Goal: Task Accomplishment & Management: Manage account settings

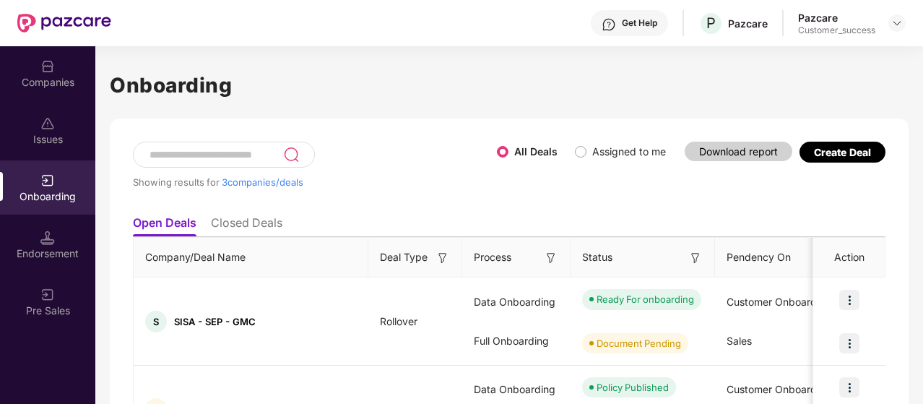
scroll to position [103, 0]
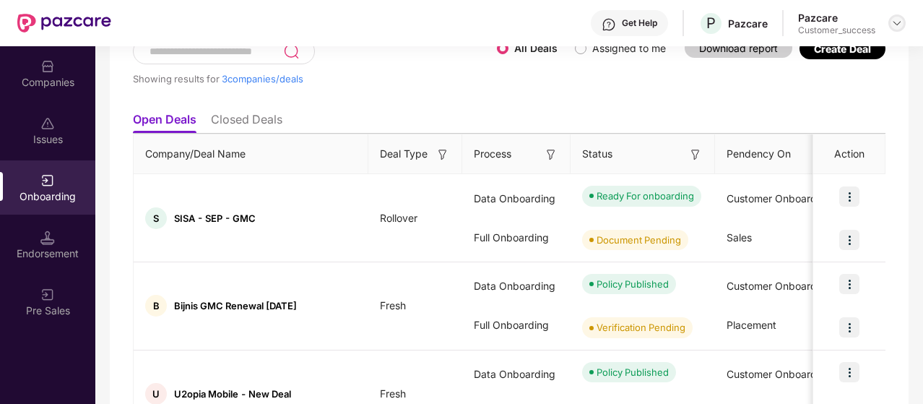
click at [893, 28] on img at bounding box center [897, 23] width 12 height 12
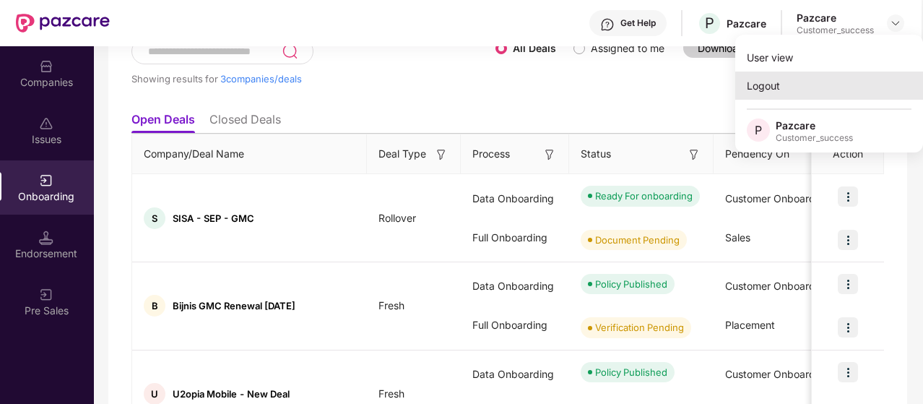
click at [781, 95] on div "Logout" at bounding box center [829, 85] width 188 height 28
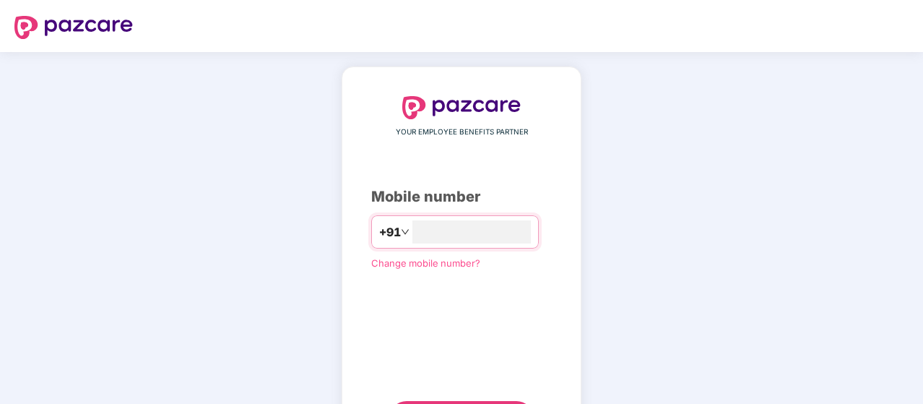
type input "**********"
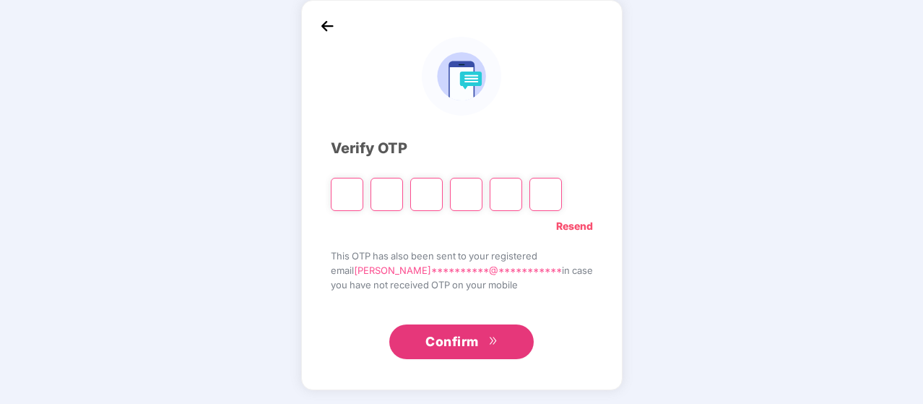
type input "*"
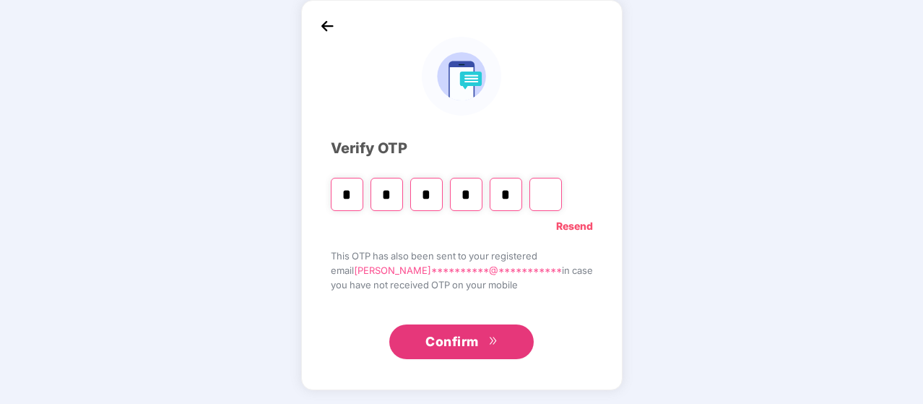
type input "*"
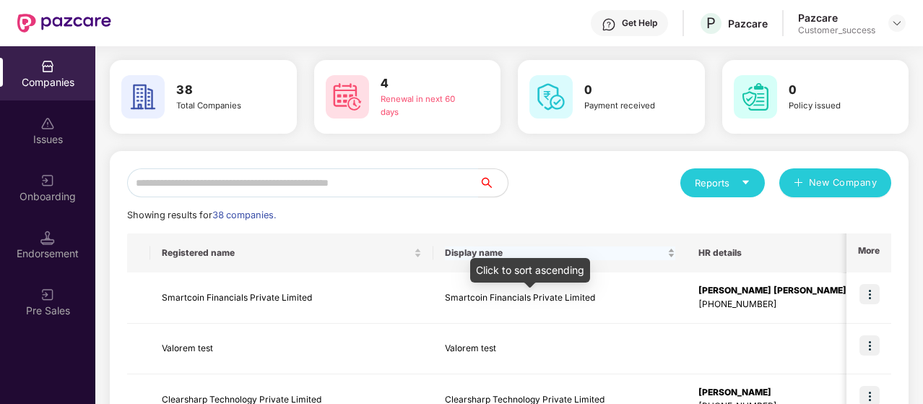
scroll to position [59, 0]
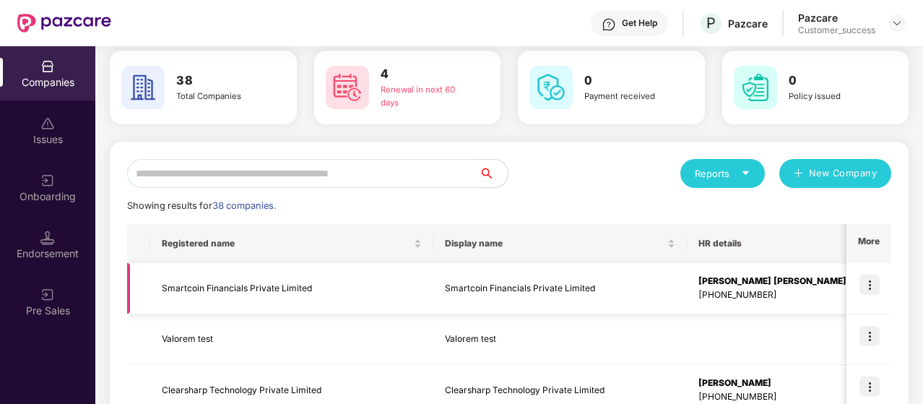
click at [874, 286] on img at bounding box center [869, 284] width 20 height 20
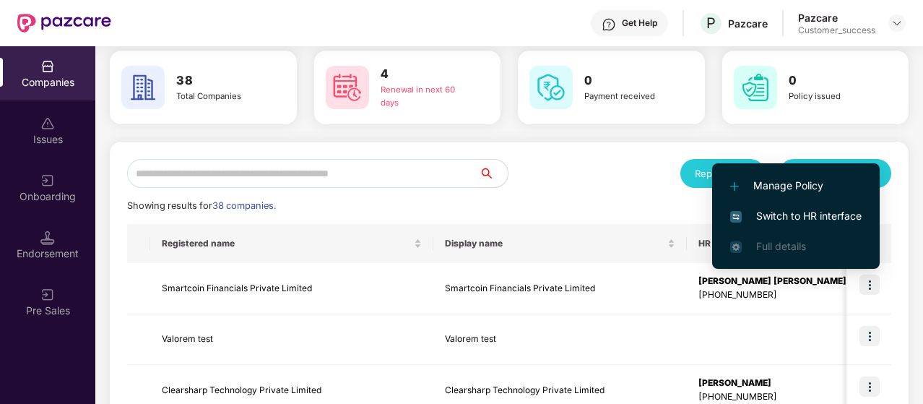
click at [829, 209] on span "Switch to HR interface" at bounding box center [795, 216] width 131 height 16
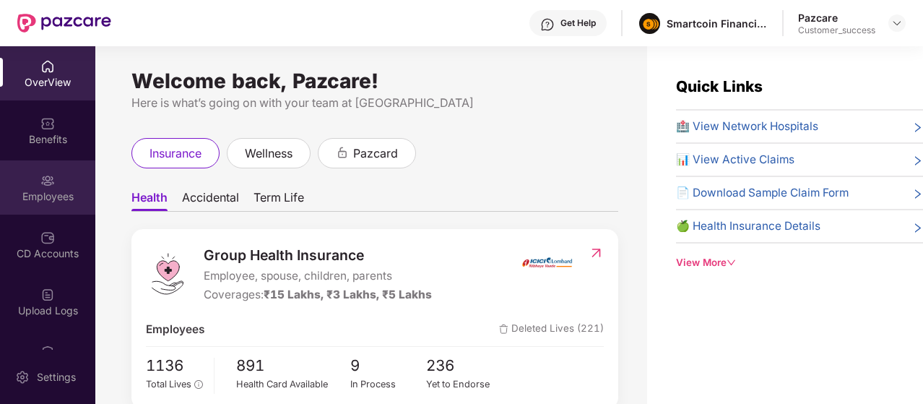
click at [46, 200] on div "Employees" at bounding box center [47, 196] width 95 height 14
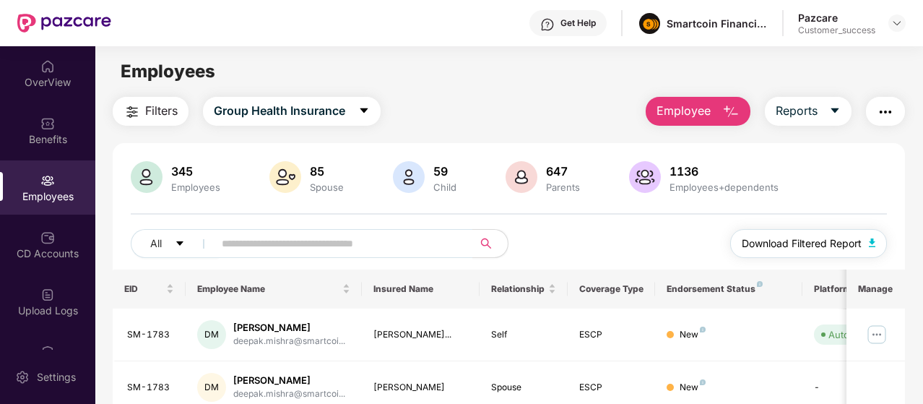
click at [806, 243] on span "Download Filtered Report" at bounding box center [802, 243] width 120 height 16
click at [760, 238] on span "Download Filtered Report" at bounding box center [802, 243] width 120 height 16
click at [866, 246] on button "Download Filtered Report" at bounding box center [808, 243] width 157 height 29
click at [292, 238] on input "text" at bounding box center [338, 243] width 232 height 22
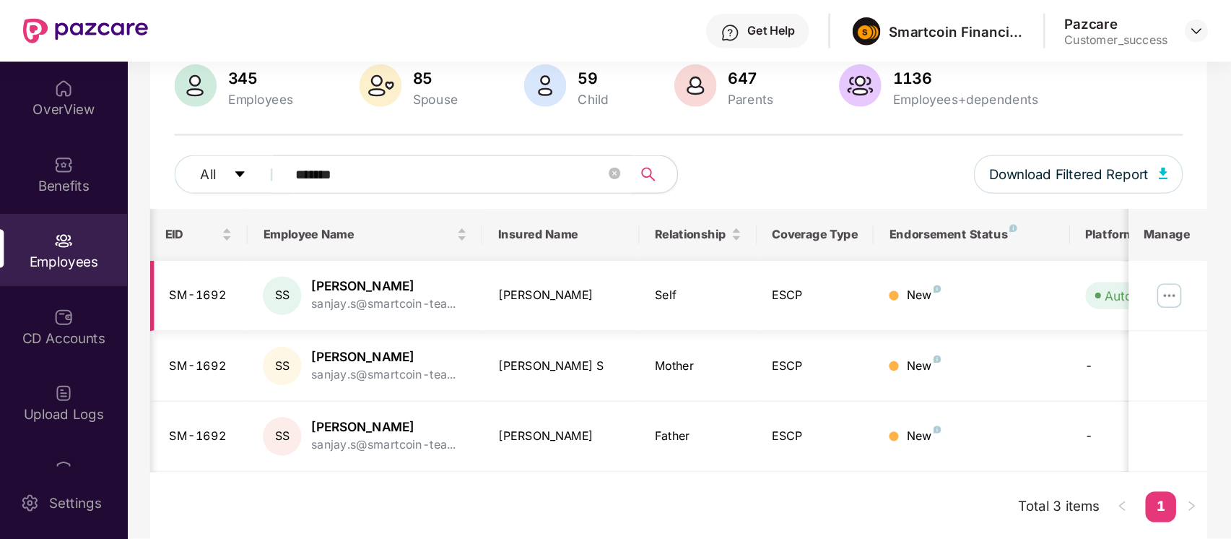
scroll to position [0, 144]
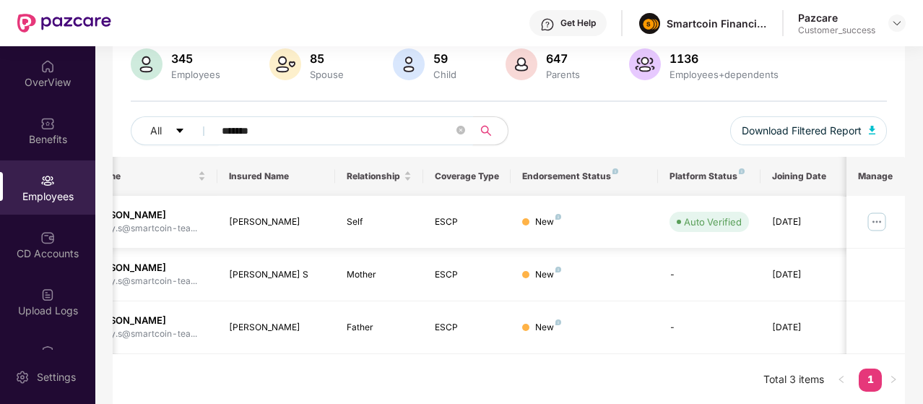
type input "*******"
click at [875, 223] on img at bounding box center [876, 221] width 23 height 23
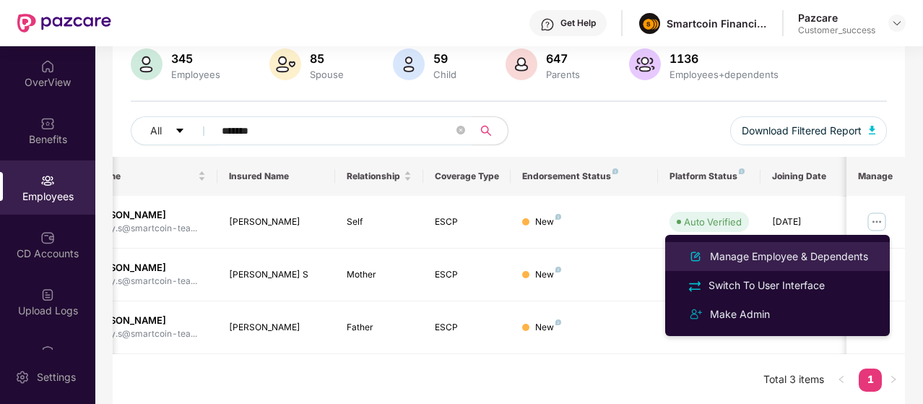
click at [832, 248] on div "Manage Employee & Dependents" at bounding box center [789, 256] width 164 height 16
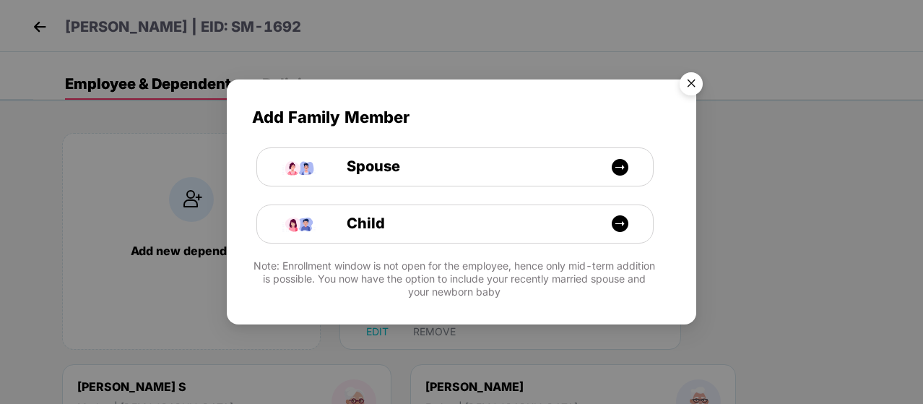
click at [689, 90] on img "Close" at bounding box center [691, 86] width 40 height 40
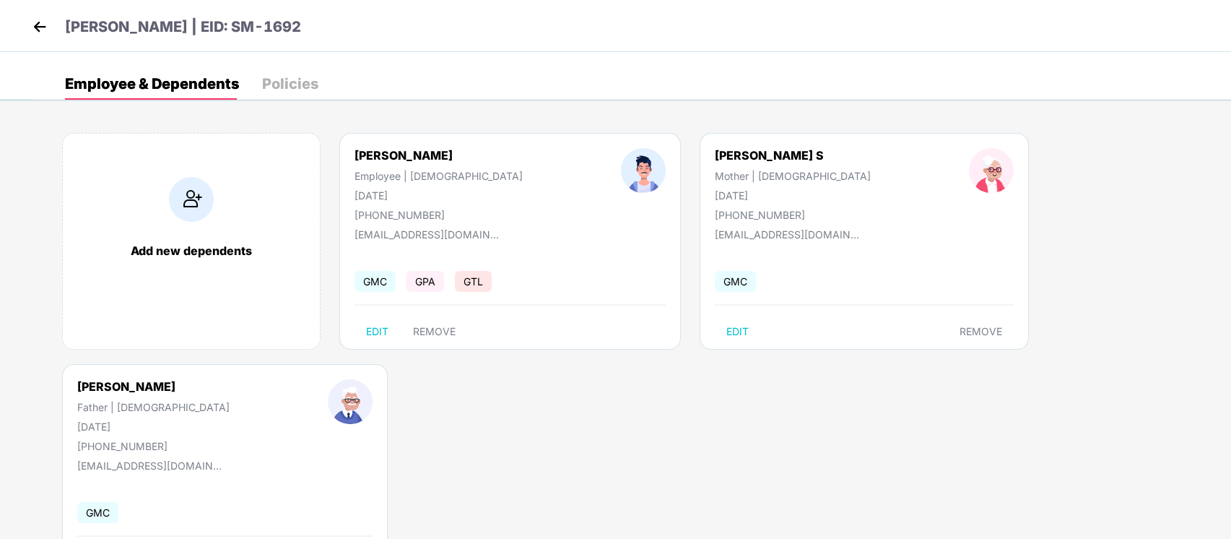
drag, startPoint x: 854, startPoint y: 1, endPoint x: 682, endPoint y: 410, distance: 444.0
click at [682, 403] on body "Sanjay S | EID: SM-1692 Employee & Dependents Policies Add new dependents [PERS…" at bounding box center [615, 269] width 1231 height 539
click at [43, 35] on img at bounding box center [40, 27] width 22 height 22
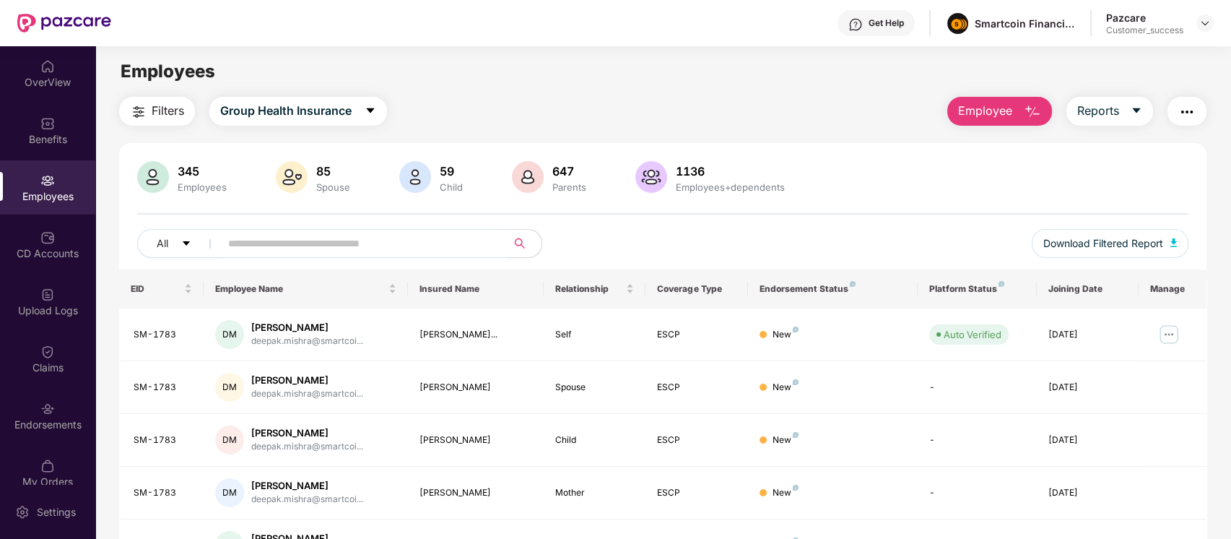
scroll to position [17, 0]
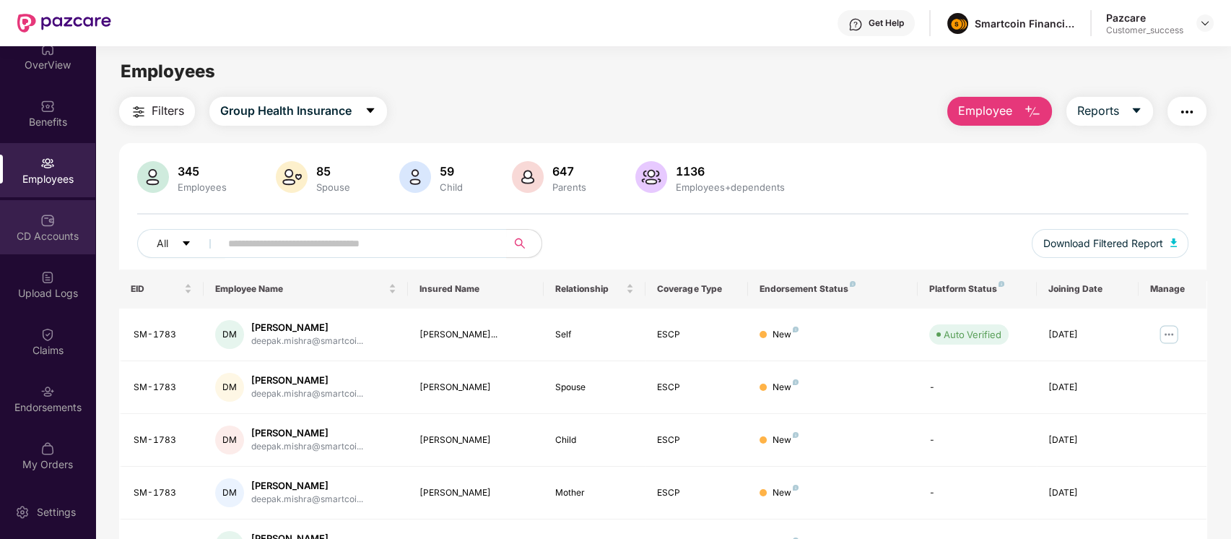
click at [47, 238] on div "CD Accounts" at bounding box center [47, 236] width 95 height 14
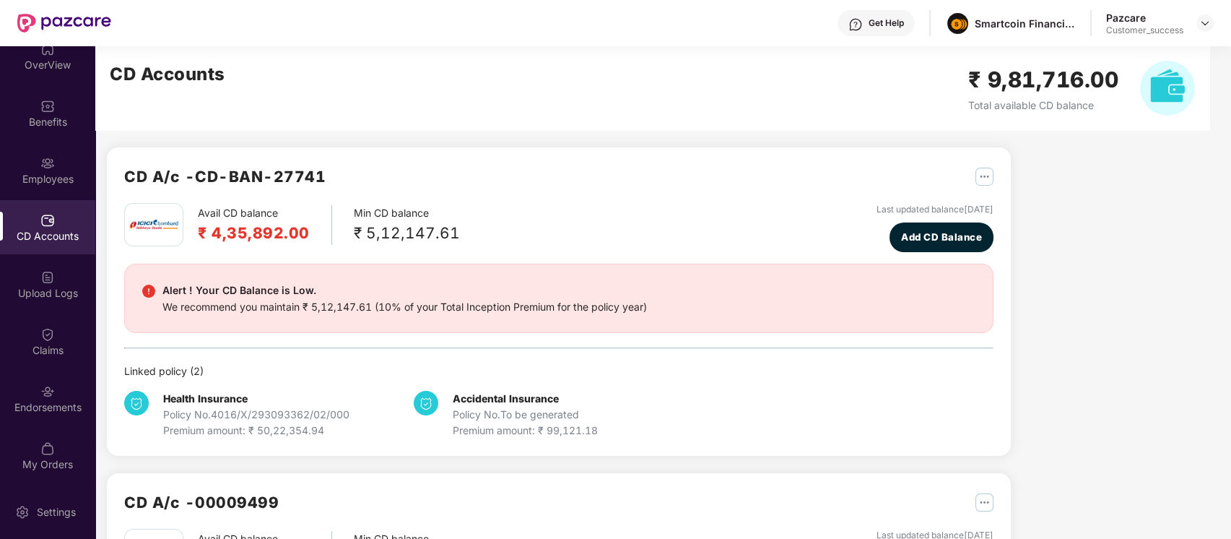
click at [268, 237] on h2 "₹ 4,35,892.00" at bounding box center [254, 233] width 112 height 24
copy h2 "₹ 4,35,892.00"
click at [336, 207] on div "Avail CD balance ₹ 4,35,892.00 Min CD balance ₹ 5,12,147.61" at bounding box center [292, 224] width 336 height 43
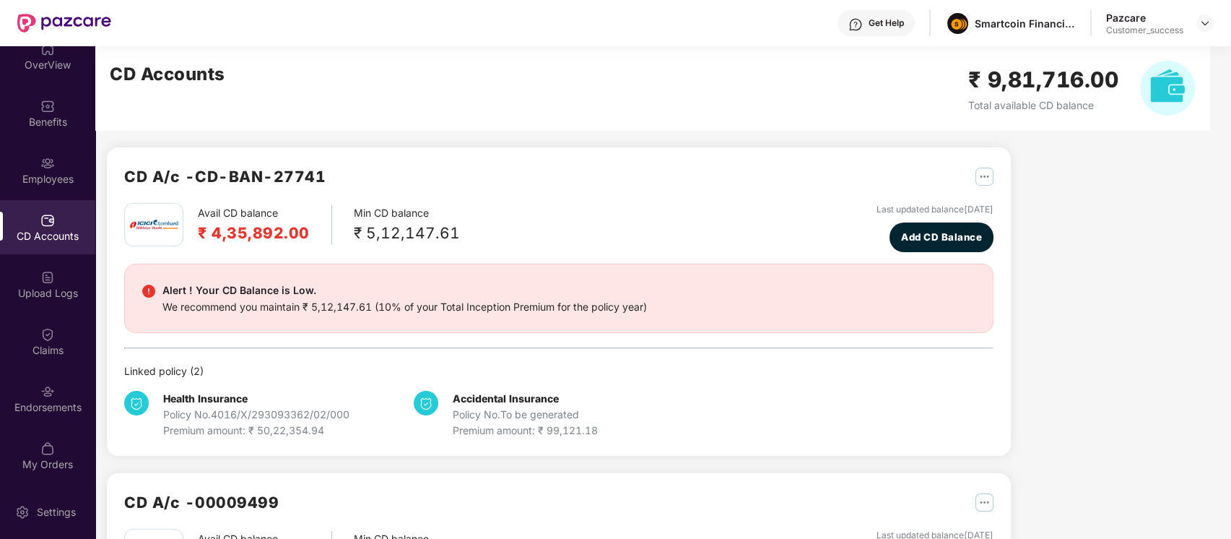
click at [922, 234] on div "CD A/c - CD-BAN-27741 Avail CD balance ₹ 4,35,892.00 Min CD balance ₹ 5,12,147.…" at bounding box center [644, 382] width 1098 height 672
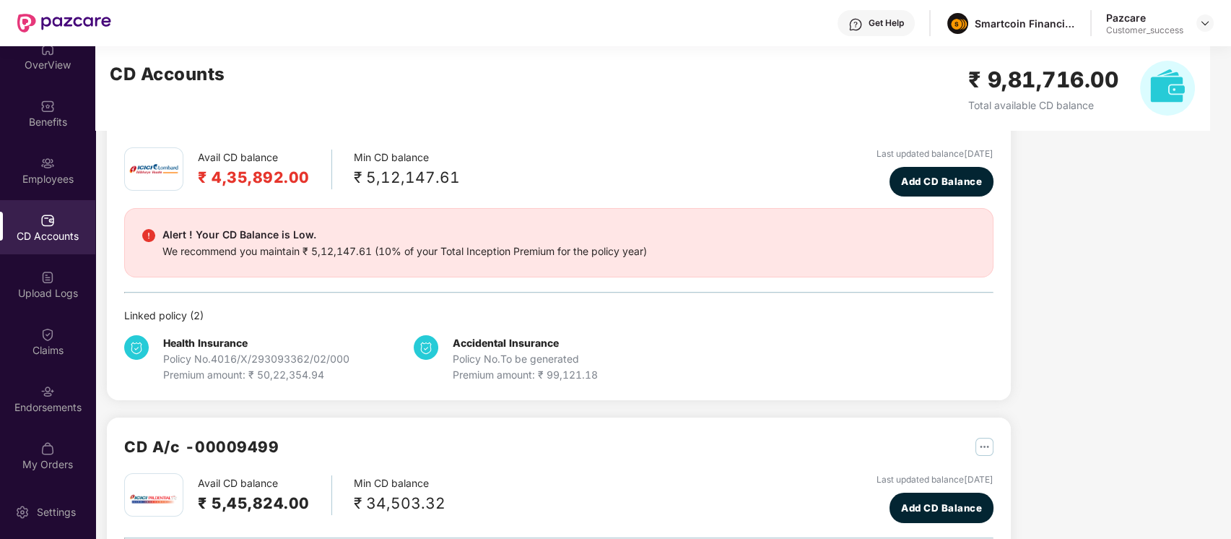
scroll to position [54, 0]
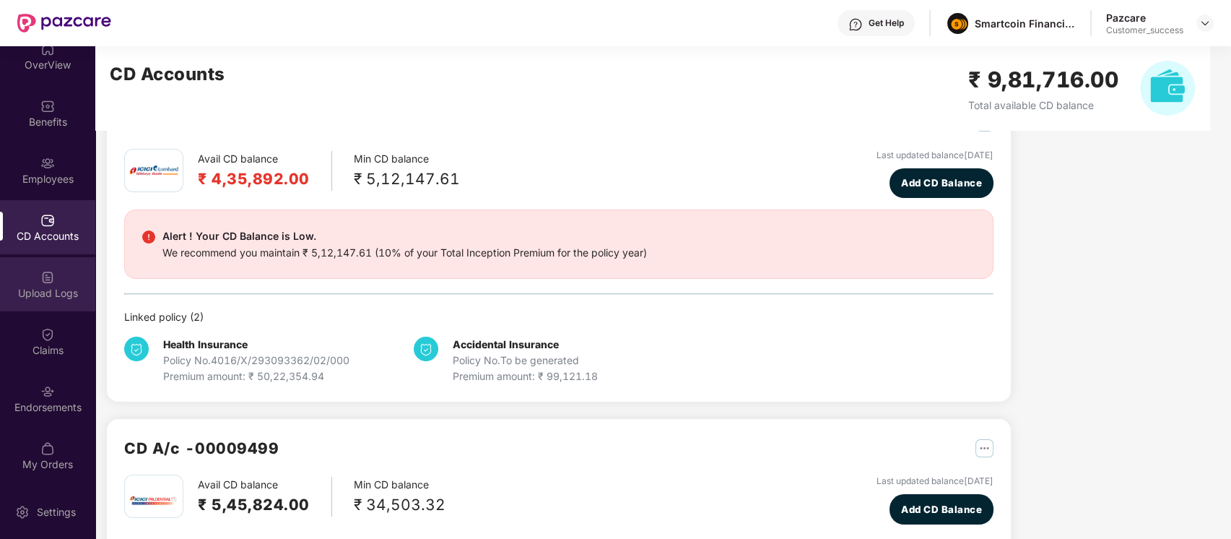
click at [61, 291] on div "Upload Logs" at bounding box center [47, 293] width 95 height 14
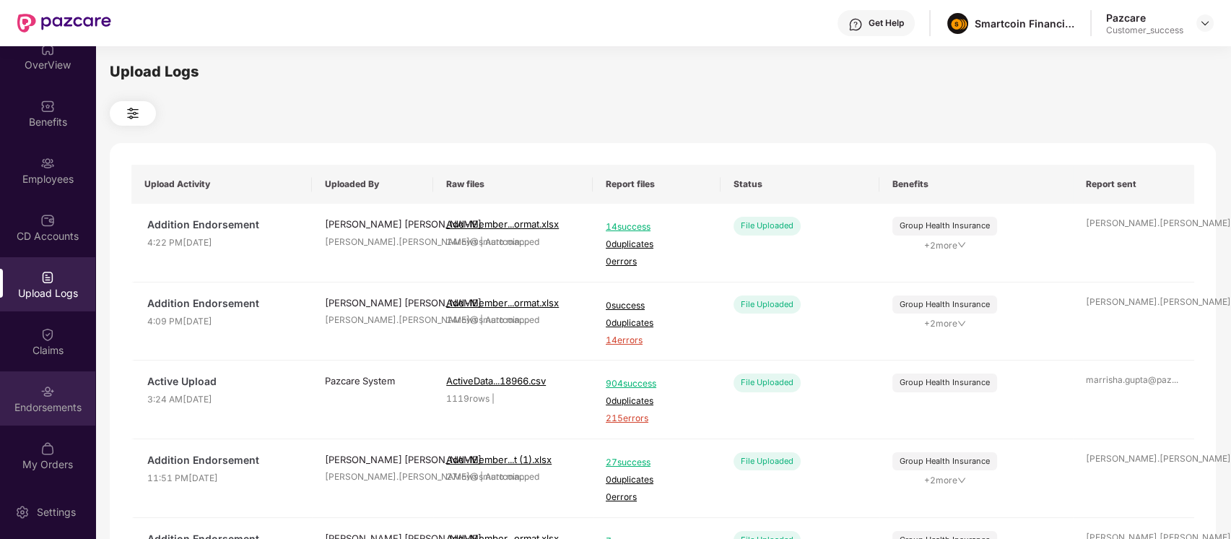
click at [26, 394] on div "Endorsements" at bounding box center [47, 398] width 95 height 54
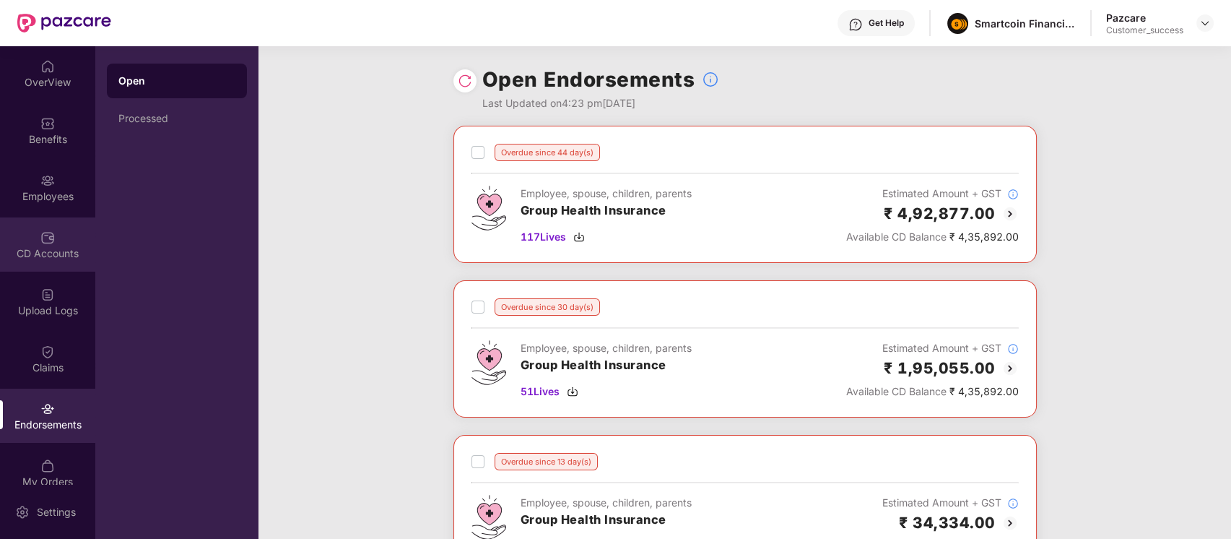
click at [40, 225] on div "CD Accounts" at bounding box center [47, 244] width 95 height 54
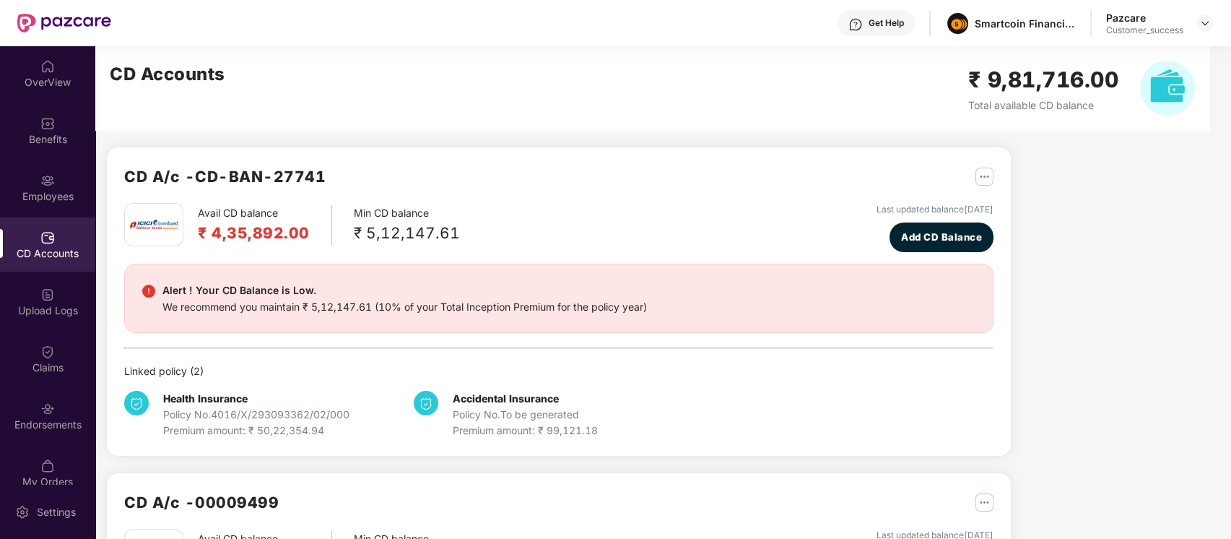
click at [110, 270] on div "CD A/c - CD-BAN-27741 Avail CD balance ₹ 4,35,892.00 Min CD balance ₹ 5,12,147.…" at bounding box center [559, 301] width 904 height 308
click at [55, 190] on div "Employees" at bounding box center [47, 196] width 95 height 14
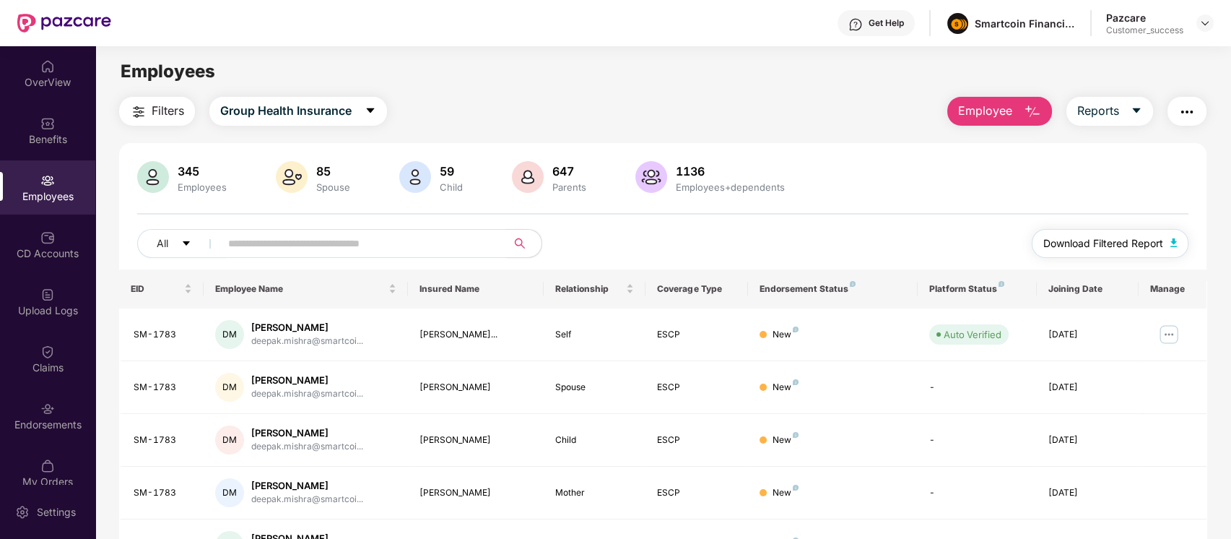
click at [922, 238] on span "Download Filtered Report" at bounding box center [1103, 243] width 120 height 16
click at [922, 118] on button "button" at bounding box center [1187, 111] width 39 height 29
click at [839, 82] on div "Employees" at bounding box center [662, 71] width 1135 height 27
click at [922, 113] on span "Reports" at bounding box center [1098, 111] width 42 height 18
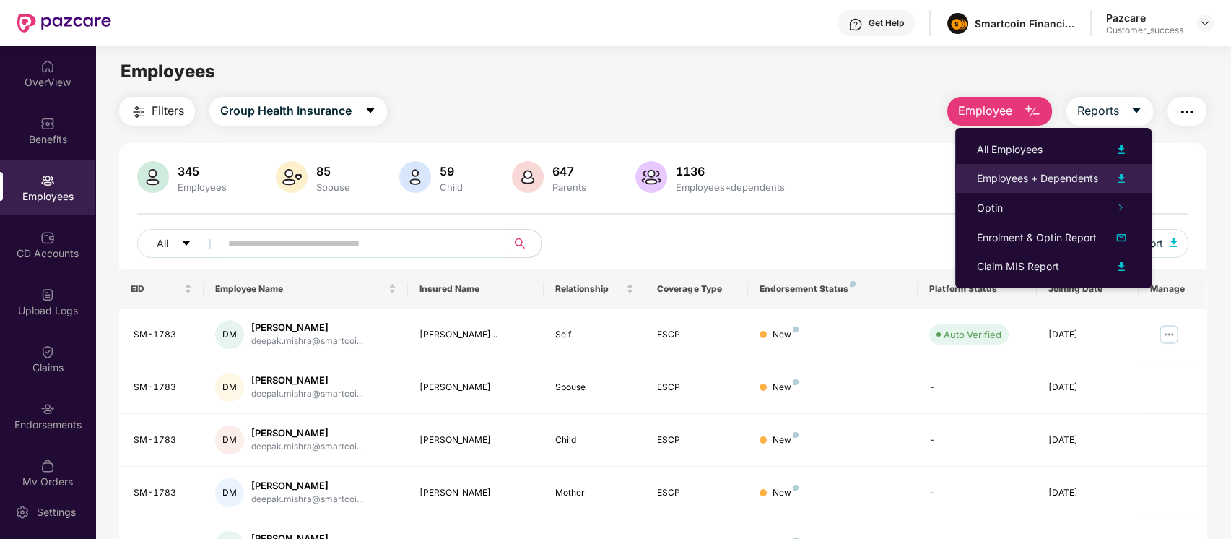
click at [922, 177] on img at bounding box center [1121, 178] width 17 height 17
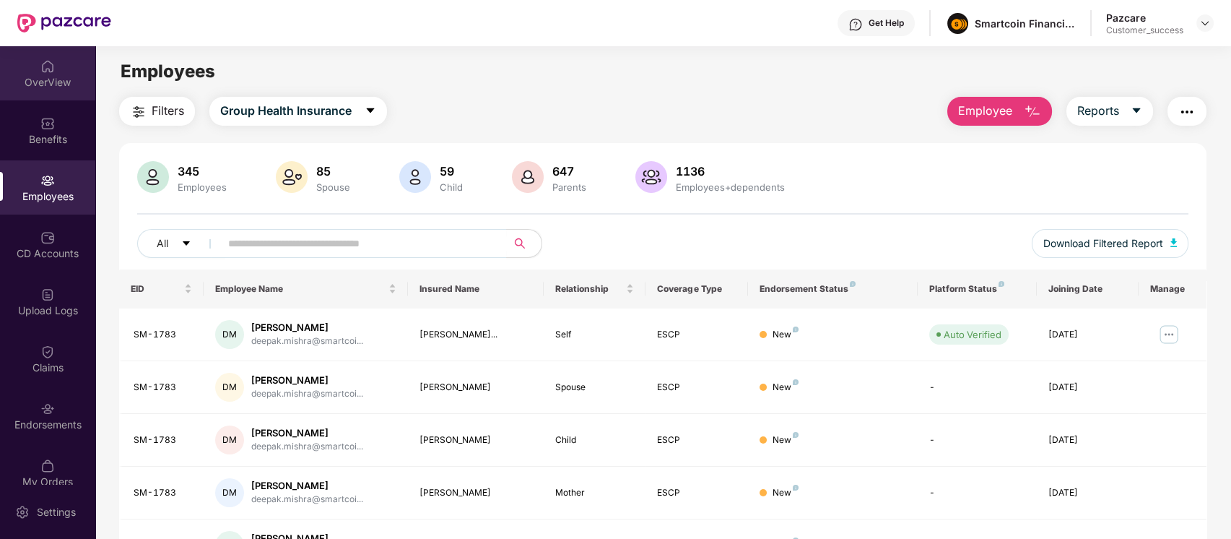
click at [59, 65] on div "OverView" at bounding box center [47, 73] width 95 height 54
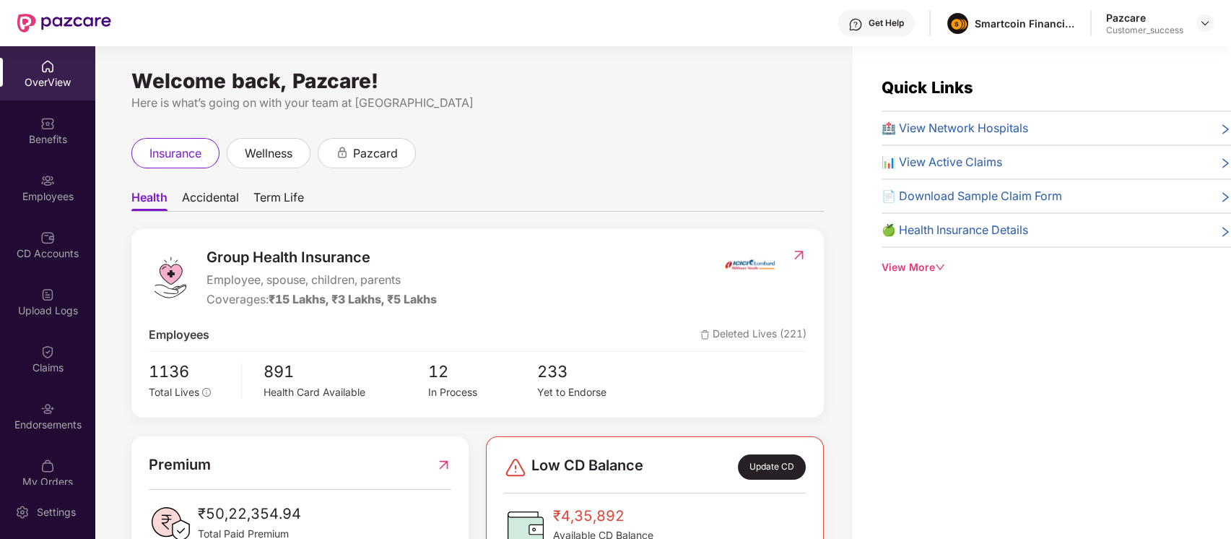
scroll to position [58, 0]
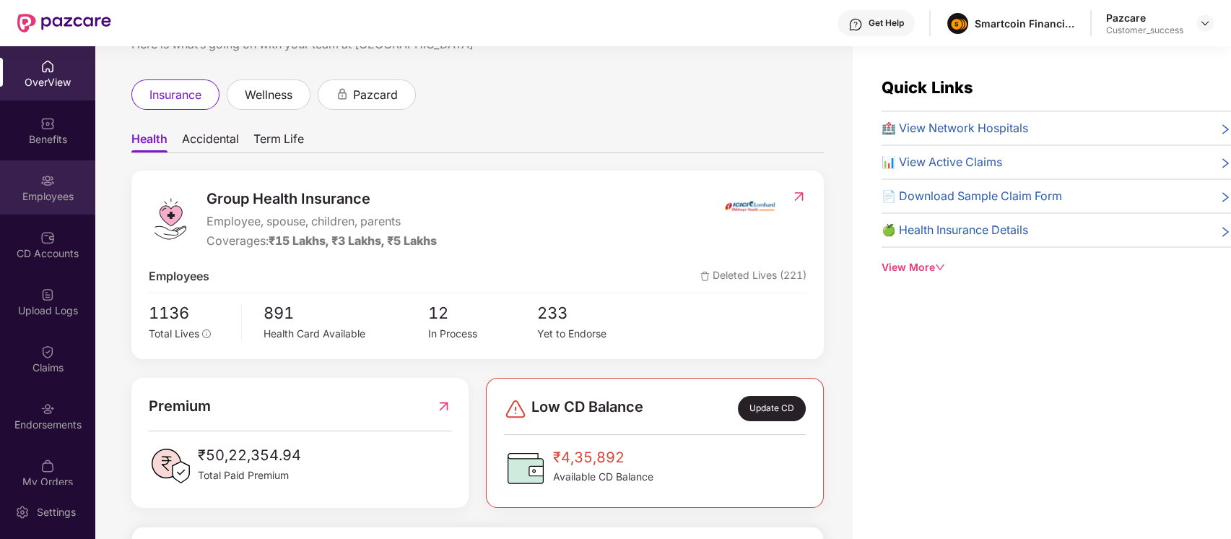
click at [68, 178] on div "Employees" at bounding box center [47, 187] width 95 height 54
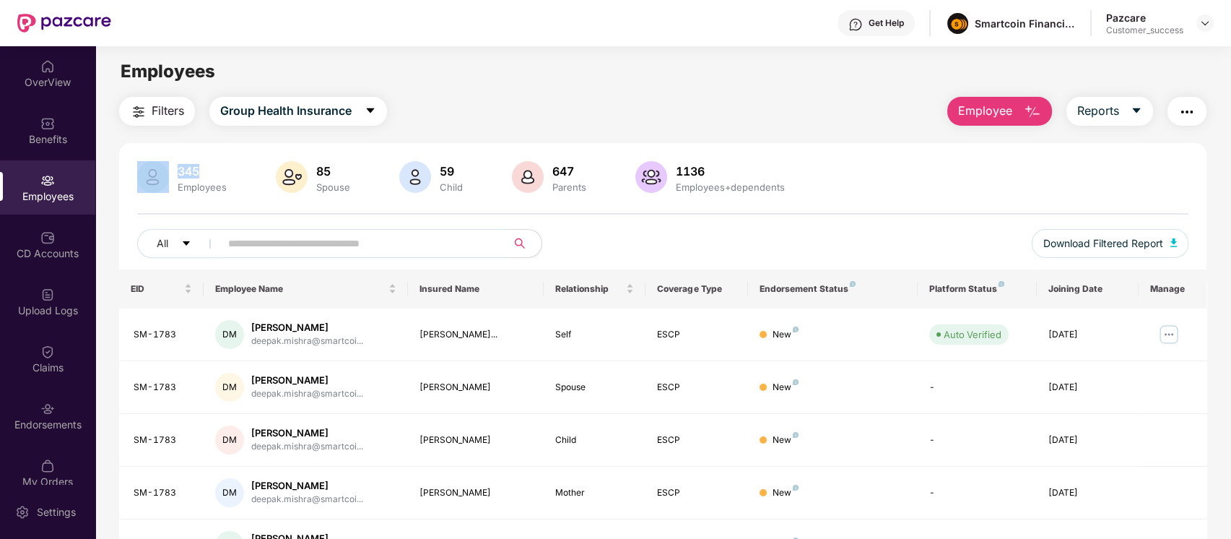
drag, startPoint x: 170, startPoint y: 162, endPoint x: 204, endPoint y: 168, distance: 33.8
click at [204, 168] on div "345 Employees" at bounding box center [183, 178] width 98 height 35
click at [51, 79] on div "OverView" at bounding box center [47, 82] width 95 height 14
